Goal: Task Accomplishment & Management: Manage account settings

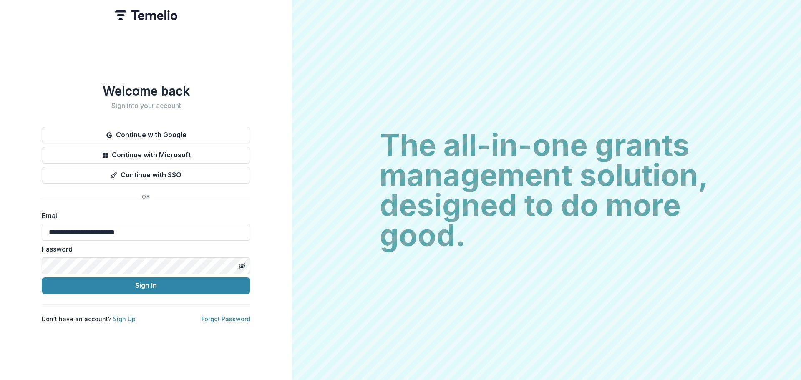
type input "**********"
click at [182, 287] on button "Sign In" at bounding box center [146, 285] width 208 height 17
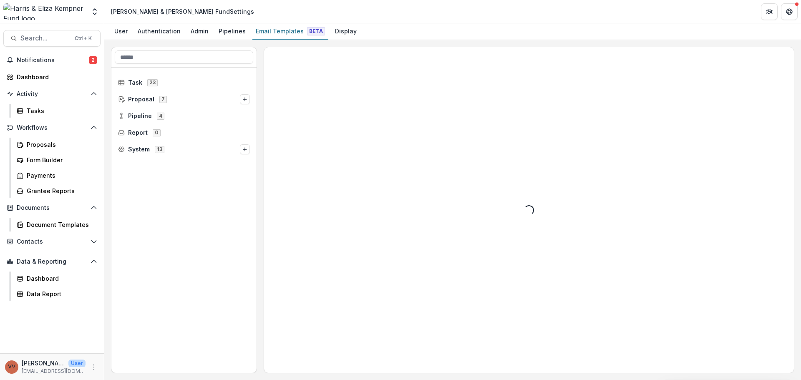
click at [66, 60] on span "Notifications" at bounding box center [53, 60] width 72 height 7
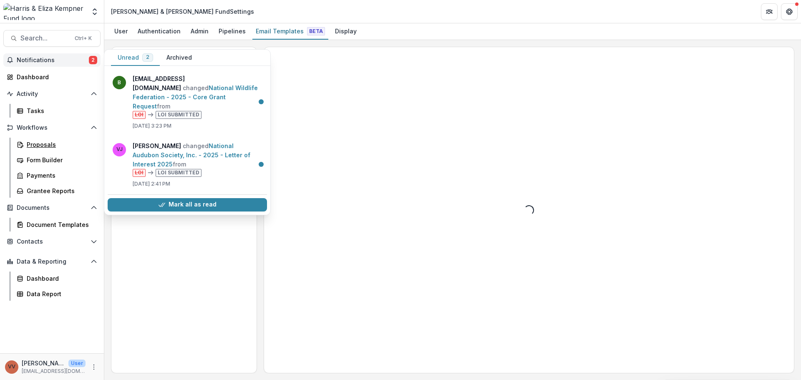
click at [59, 144] on div "Proposals" at bounding box center [60, 144] width 67 height 9
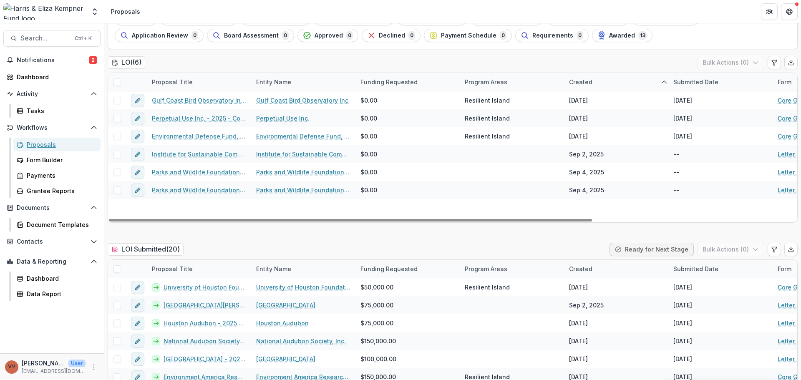
scroll to position [83, 0]
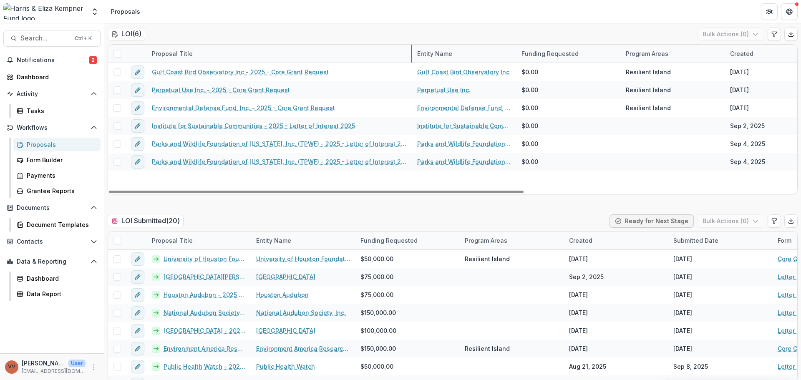
drag, startPoint x: 250, startPoint y: 57, endPoint x: 411, endPoint y: 60, distance: 161.0
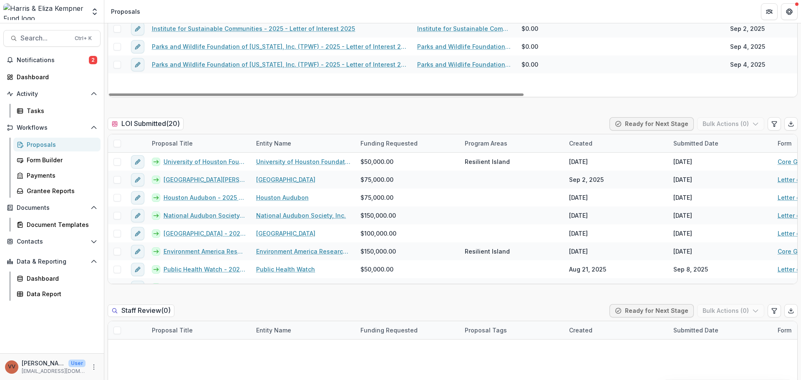
scroll to position [208, 0]
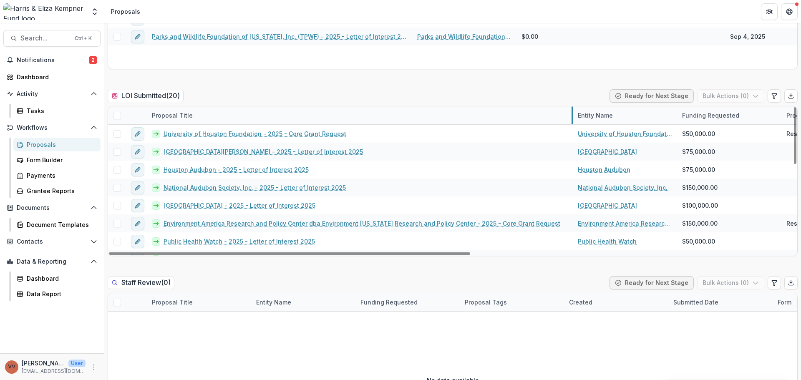
drag, startPoint x: 251, startPoint y: 116, endPoint x: 572, endPoint y: 110, distance: 321.5
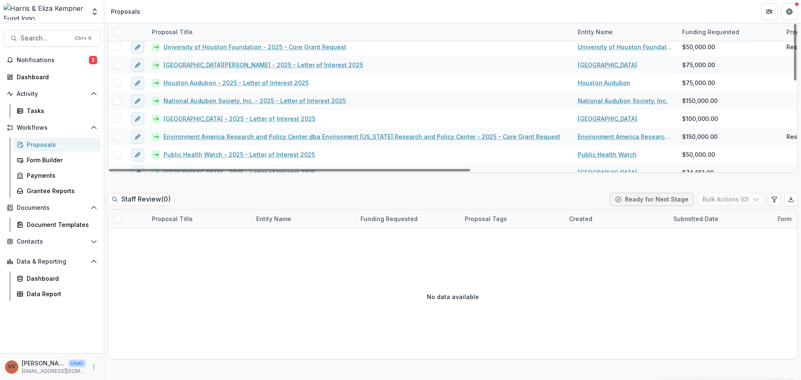
scroll to position [0, 0]
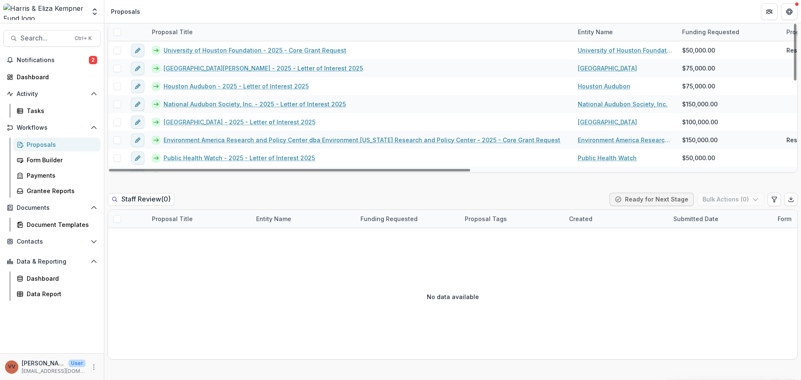
click at [57, 65] on button "Notifications 2" at bounding box center [51, 59] width 97 height 13
